Goal: Check status: Check status

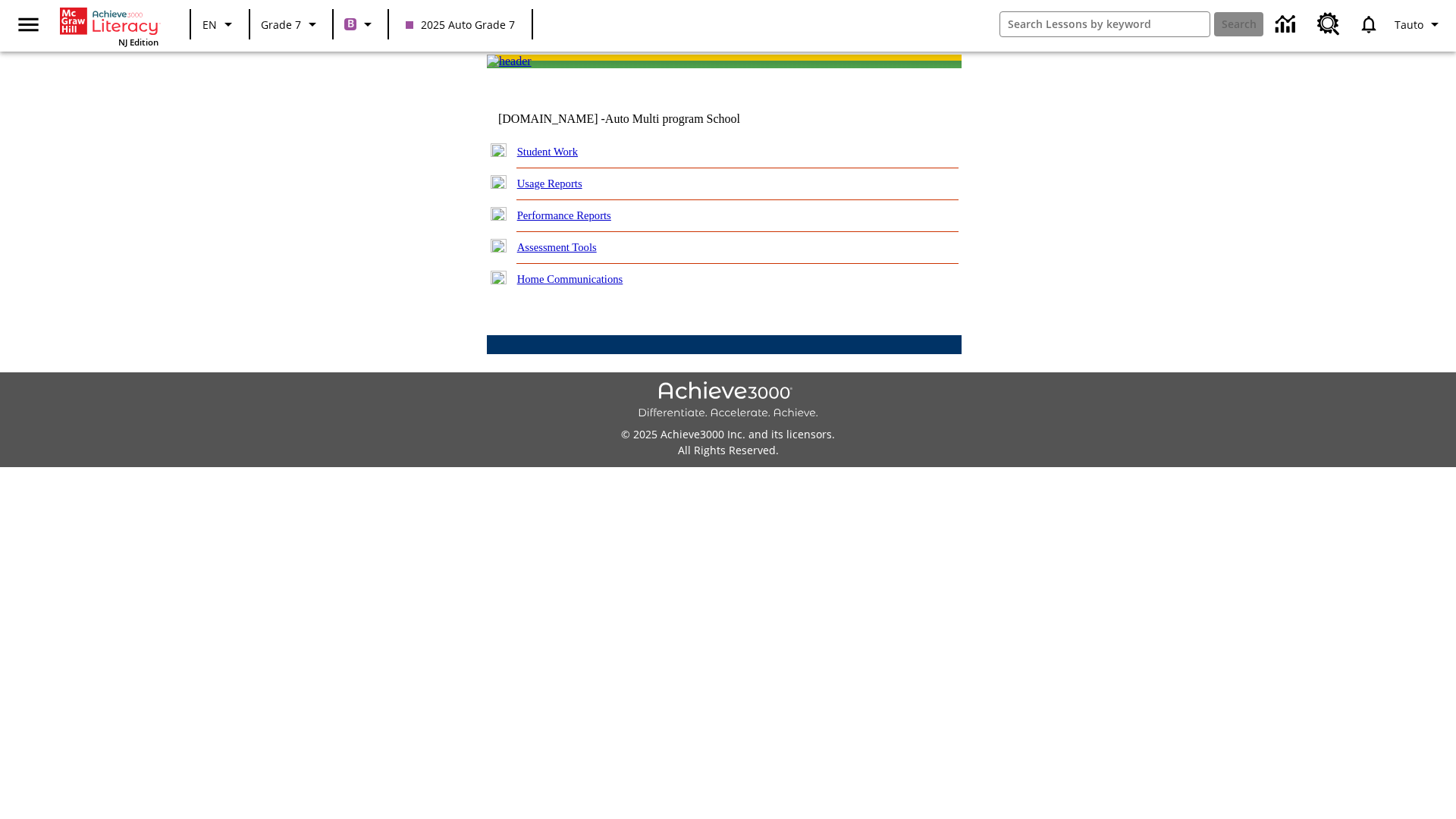
click at [580, 222] on link "Performance Reports" at bounding box center [564, 215] width 94 height 12
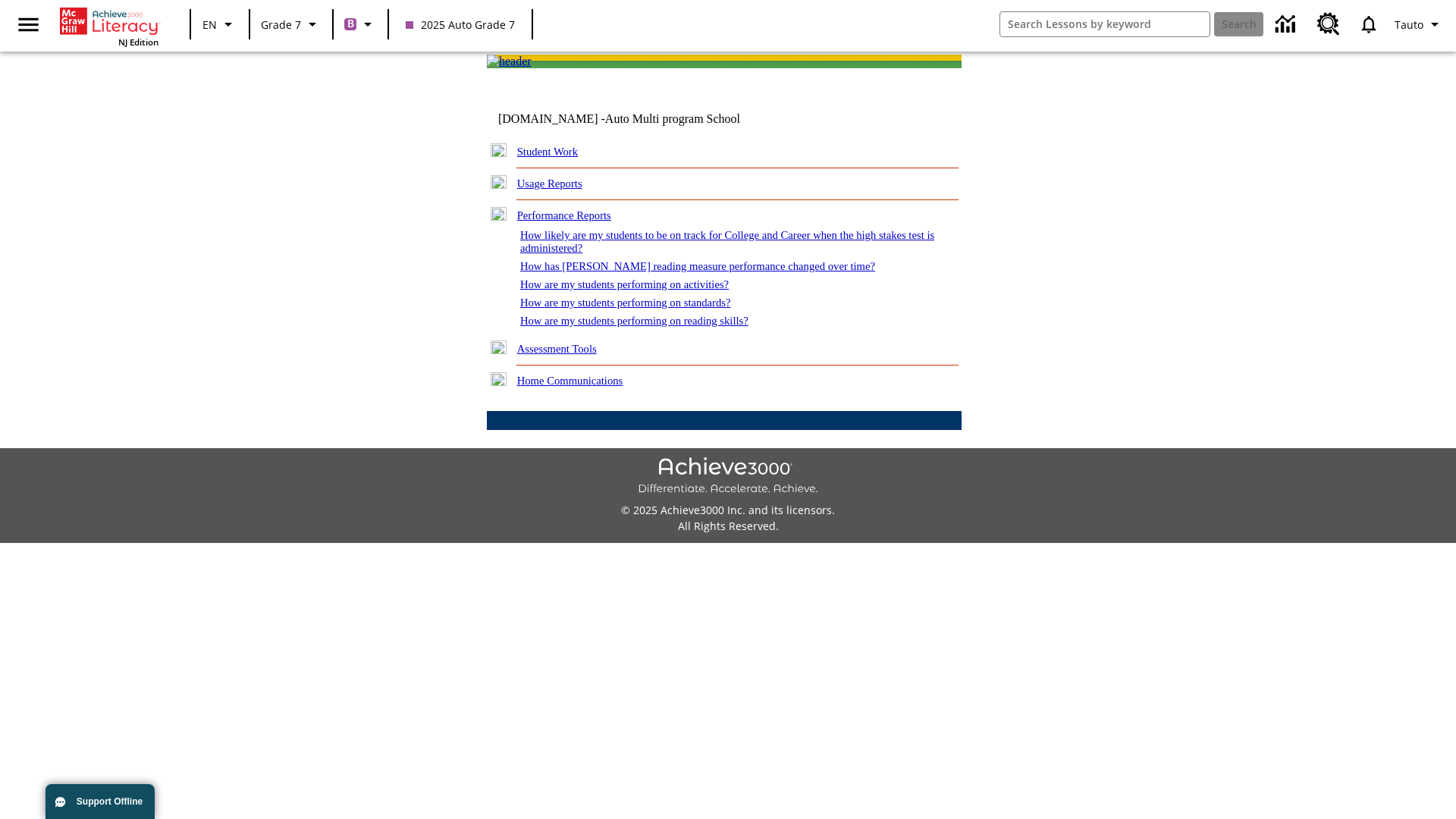
click at [639, 290] on link "How are my students performing on activities?" at bounding box center [624, 284] width 208 height 12
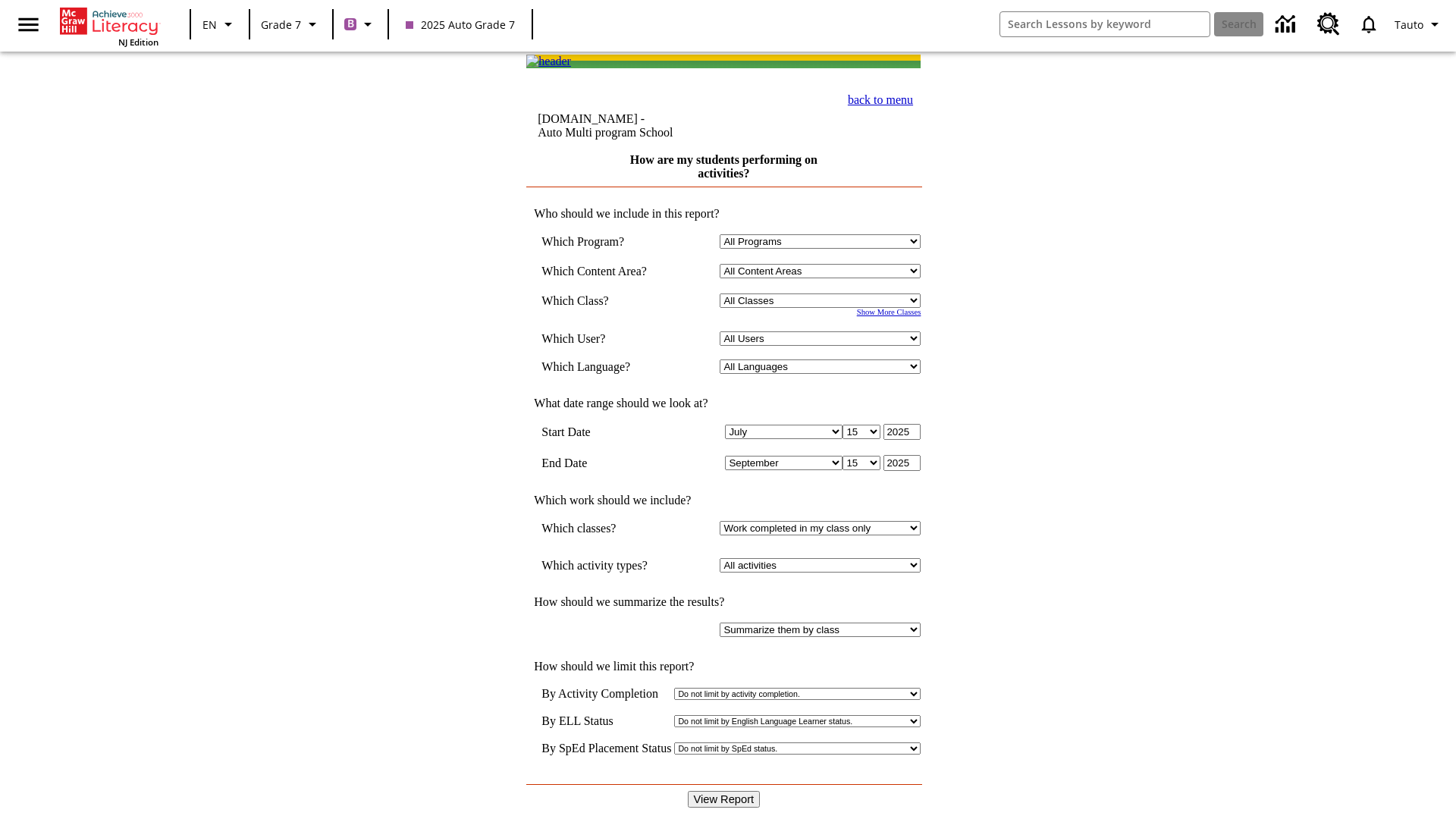
select select "21437138"
select select "4"
click at [725, 791] on input "View Report" at bounding box center [724, 799] width 73 height 16
